Goal: Information Seeking & Learning: Learn about a topic

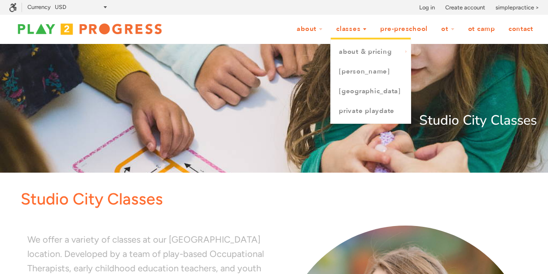
scroll to position [0, 7]
click at [359, 92] on link "[GEOGRAPHIC_DATA]" at bounding box center [371, 92] width 80 height 20
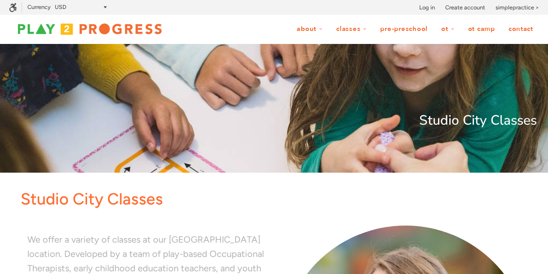
scroll to position [0, 7]
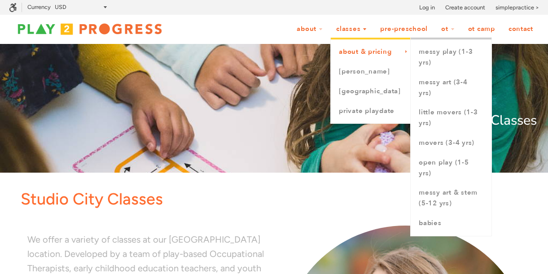
click at [358, 51] on link "About & Pricing" at bounding box center [371, 52] width 80 height 20
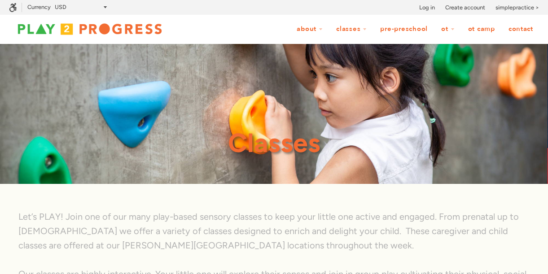
click at [399, 30] on link "Pre-Preschool" at bounding box center [403, 29] width 59 height 17
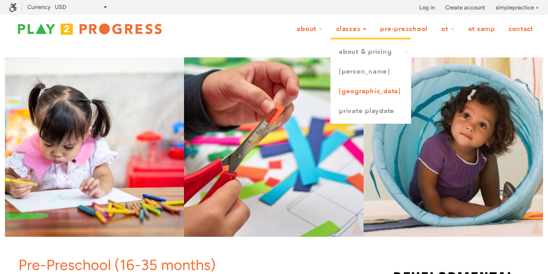
click at [354, 89] on link "[GEOGRAPHIC_DATA]" at bounding box center [371, 92] width 80 height 20
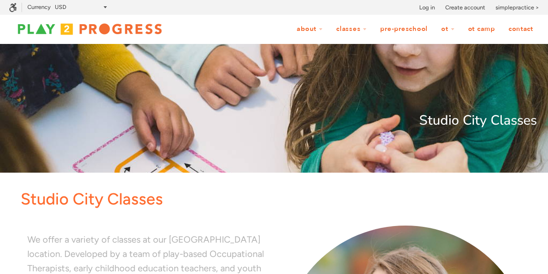
click at [443, 88] on div at bounding box center [274, 108] width 548 height 129
